Goal: Check status: Check status

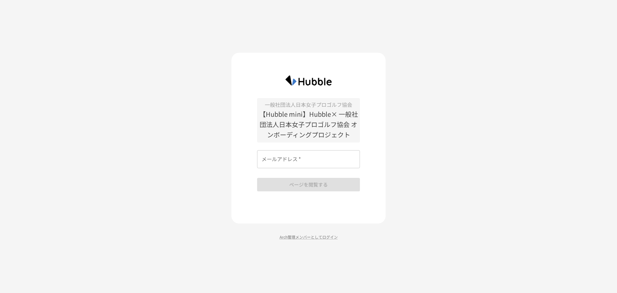
click at [281, 158] on input "メールアドレス   *" at bounding box center [308, 159] width 103 height 18
type input "**********"
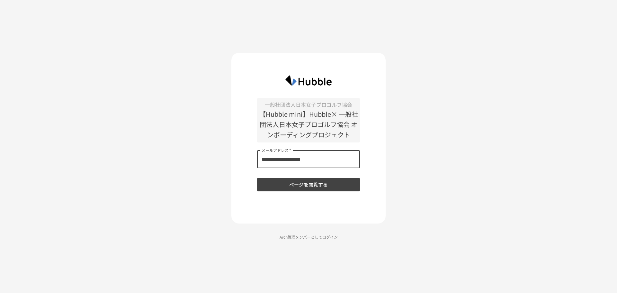
click at [301, 183] on button "ページを閲覧する" at bounding box center [308, 185] width 103 height 14
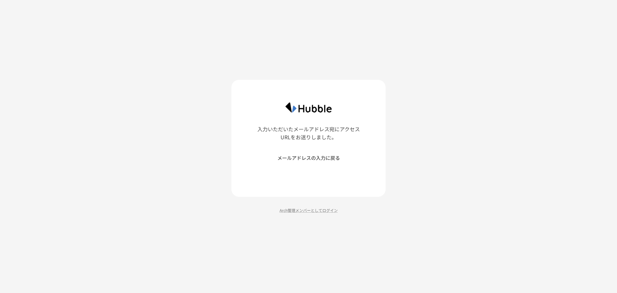
click at [299, 157] on button "メールアドレスの入力に戻る" at bounding box center [308, 158] width 103 height 14
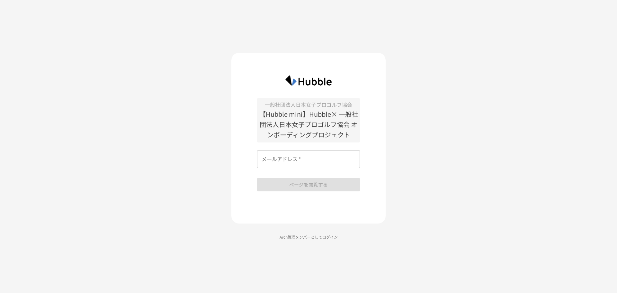
click at [298, 159] on input "メールアドレス   *" at bounding box center [308, 159] width 103 height 18
type input "**********"
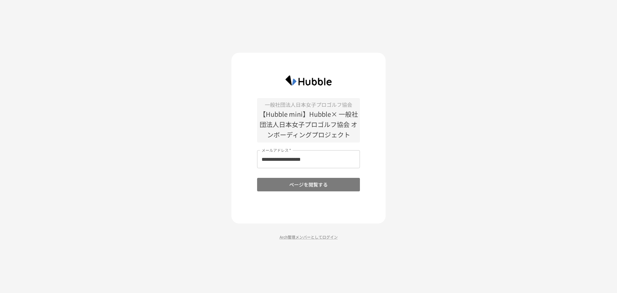
click at [309, 186] on button "ページを閲覧する" at bounding box center [308, 185] width 103 height 14
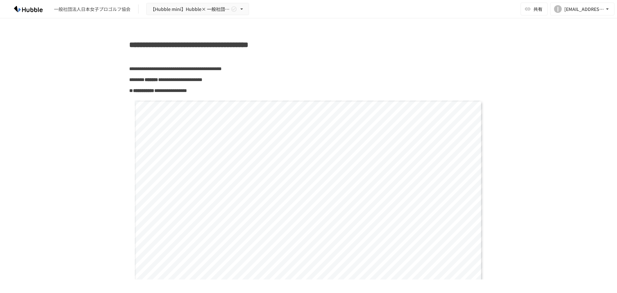
drag, startPoint x: 512, startPoint y: 1, endPoint x: 392, endPoint y: 99, distance: 154.9
click at [449, 104] on div "**********" at bounding box center [309, 198] width 348 height 196
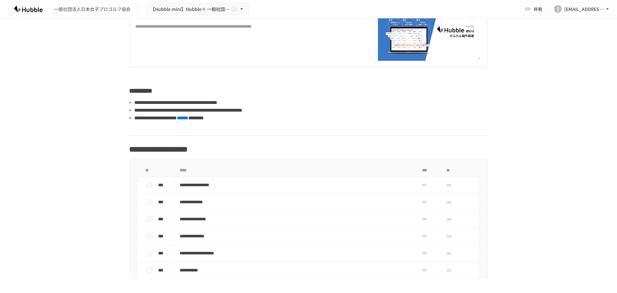
scroll to position [354, 0]
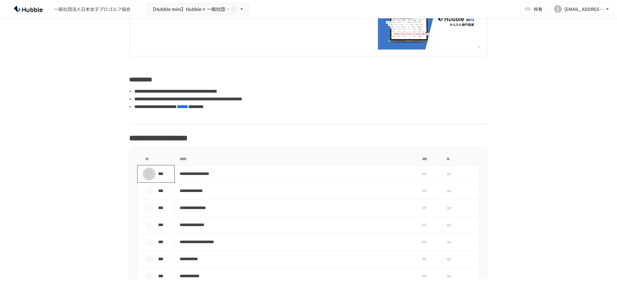
click at [146, 173] on icon "status" at bounding box center [149, 174] width 8 height 8
click at [146, 173] on icon "status" at bounding box center [149, 174] width 6 height 6
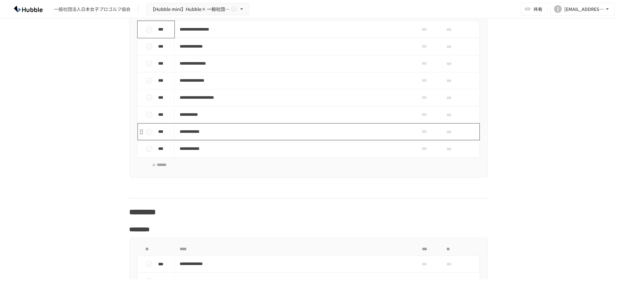
scroll to position [482, 0]
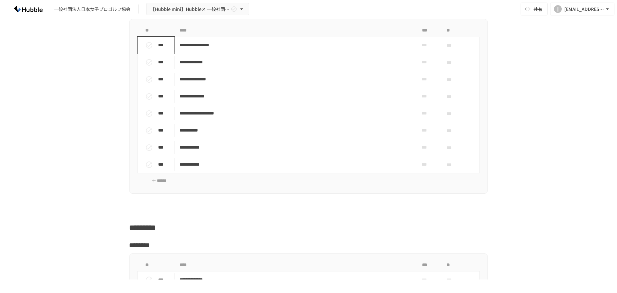
click at [145, 43] on icon "status" at bounding box center [149, 45] width 8 height 8
click at [148, 60] on icon "status" at bounding box center [149, 63] width 8 height 8
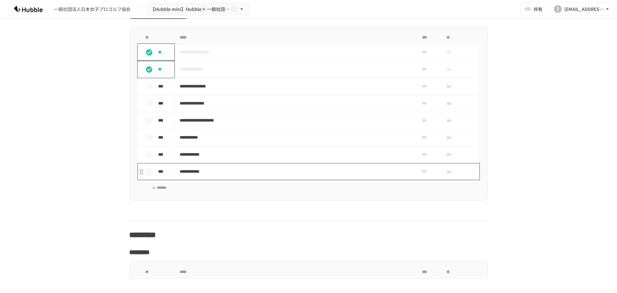
scroll to position [450, 0]
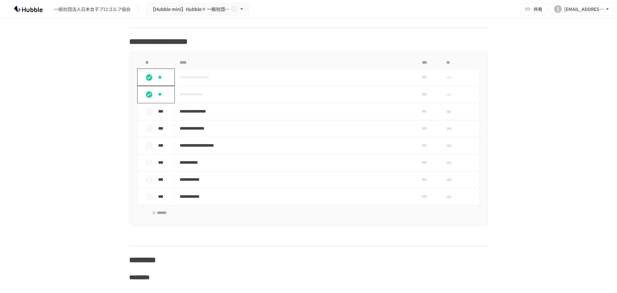
click at [146, 93] on icon "status" at bounding box center [149, 94] width 6 height 6
drag, startPoint x: 144, startPoint y: 78, endPoint x: 209, endPoint y: 105, distance: 70.0
click at [146, 78] on icon "status" at bounding box center [149, 77] width 6 height 6
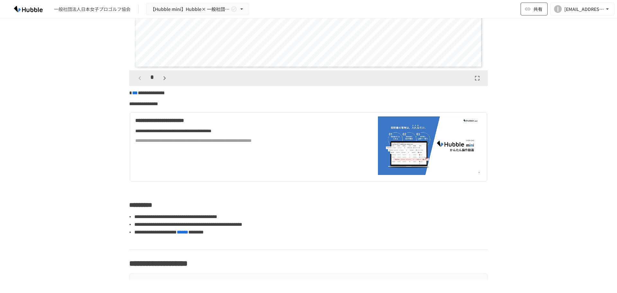
scroll to position [96, 0]
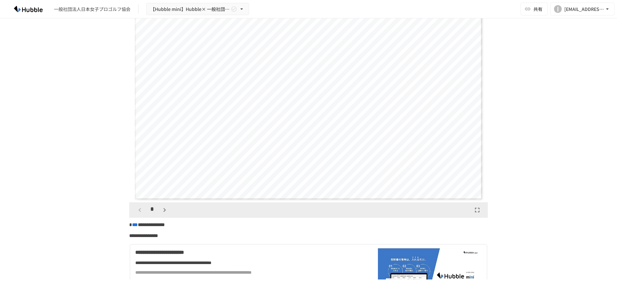
drag, startPoint x: 571, startPoint y: 0, endPoint x: 450, endPoint y: 19, distance: 122.0
click at [443, 24] on div "**********" at bounding box center [309, 102] width 348 height 196
drag, startPoint x: 580, startPoint y: 1, endPoint x: 528, endPoint y: 186, distance: 192.6
click at [534, 197] on div "**********" at bounding box center [308, 148] width 617 height 261
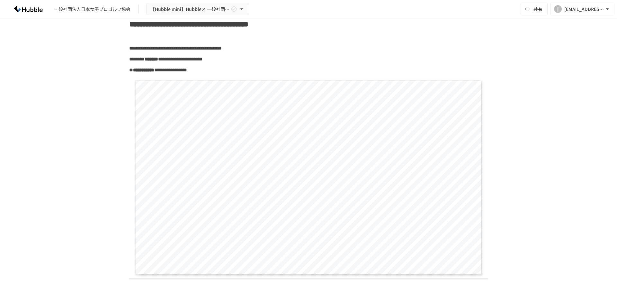
scroll to position [0, 0]
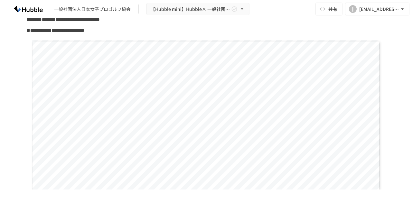
scroll to position [96, 0]
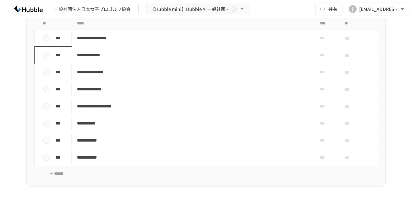
scroll to position [450, 0]
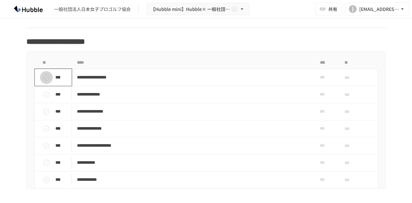
click at [43, 78] on icon "status" at bounding box center [46, 77] width 6 height 6
click at [42, 92] on icon "status" at bounding box center [46, 95] width 8 height 8
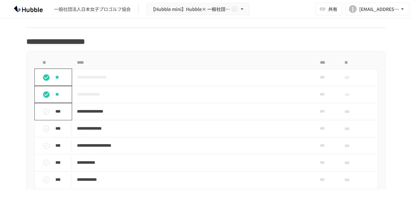
click at [42, 109] on icon "status" at bounding box center [46, 112] width 8 height 8
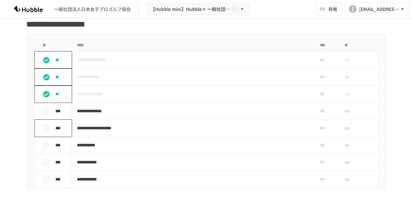
scroll to position [482, 0]
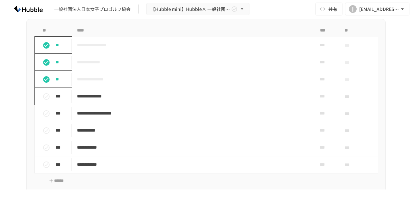
click at [42, 96] on icon "status" at bounding box center [46, 97] width 8 height 8
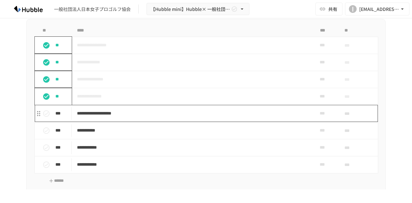
click at [102, 112] on p "**********" at bounding box center [192, 113] width 231 height 8
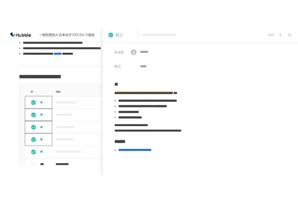
scroll to position [482, 0]
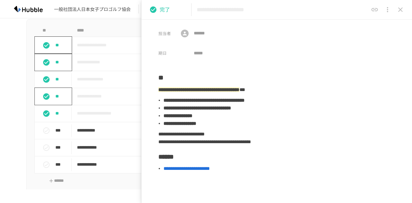
click at [56, 63] on p "**" at bounding box center [62, 62] width 14 height 7
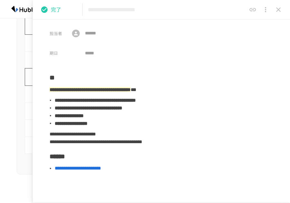
scroll to position [484, 0]
